Goal: Navigation & Orientation: Understand site structure

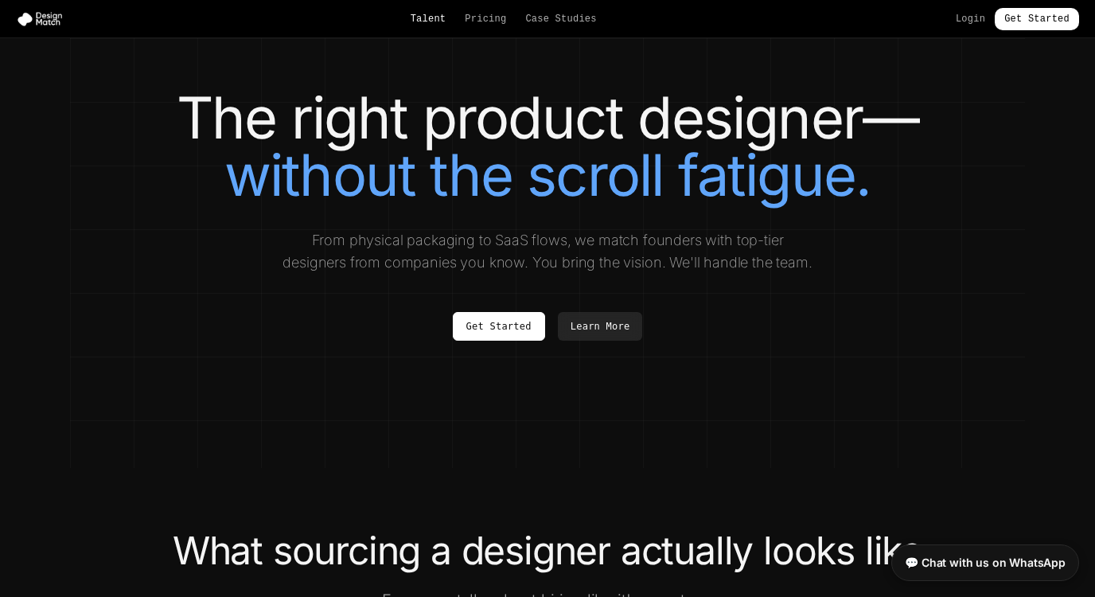
click at [430, 23] on link "Talent" at bounding box center [429, 19] width 36 height 13
click at [486, 18] on link "Pricing" at bounding box center [485, 19] width 41 height 13
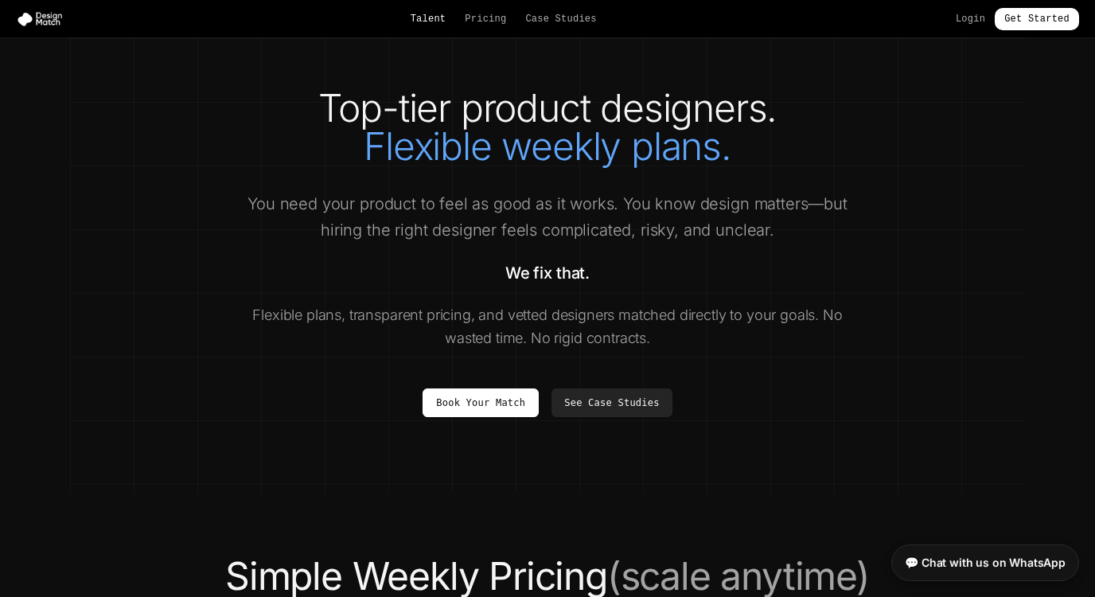
click at [433, 17] on link "Talent" at bounding box center [429, 19] width 36 height 13
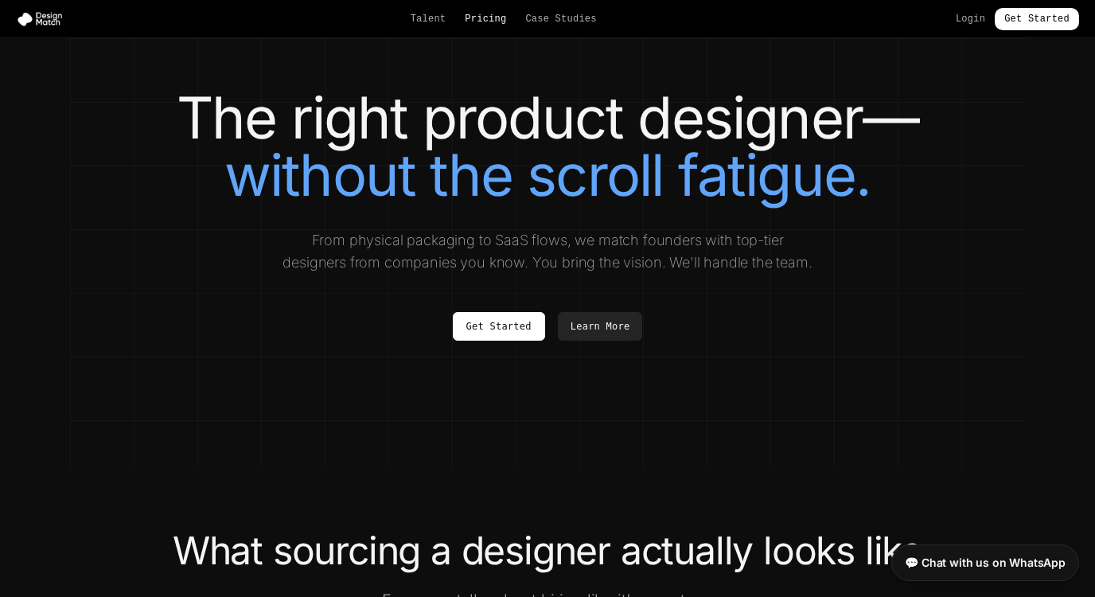
click at [472, 19] on link "Pricing" at bounding box center [485, 19] width 41 height 13
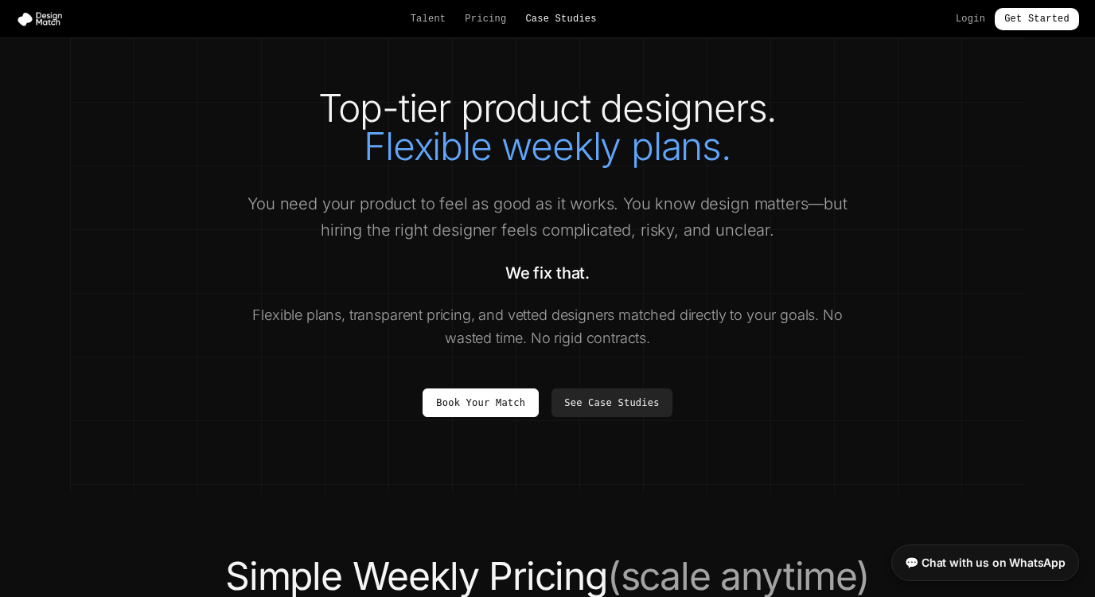
click at [568, 18] on link "Case Studies" at bounding box center [560, 19] width 71 height 13
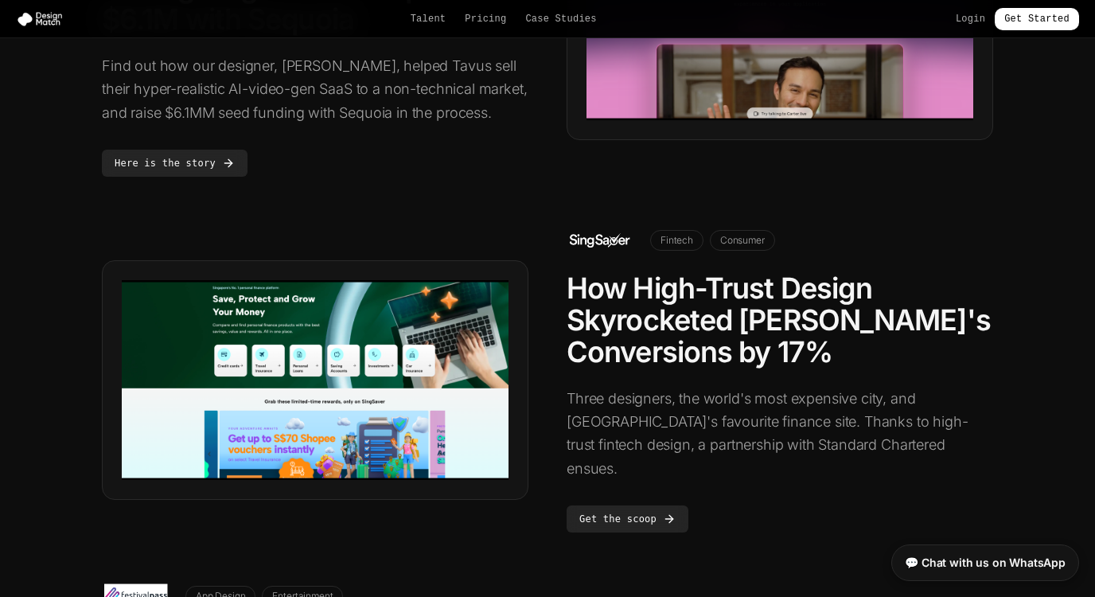
scroll to position [969, 0]
